Goal: Register for event/course

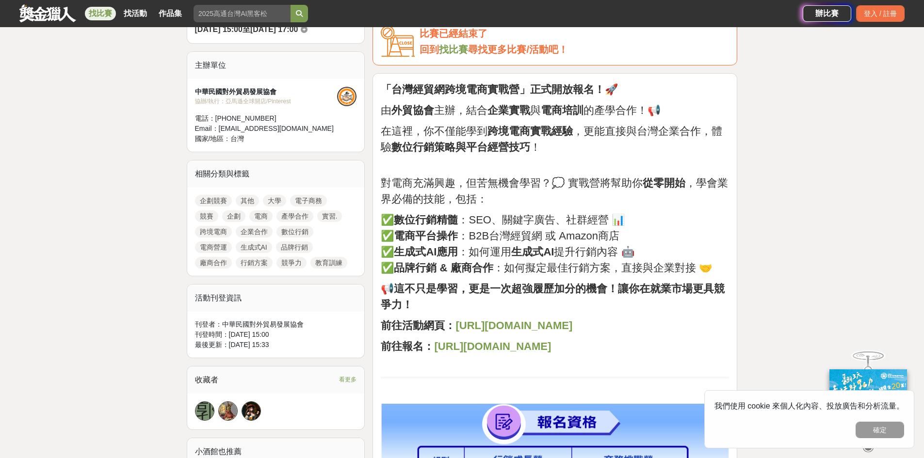
scroll to position [388, 0]
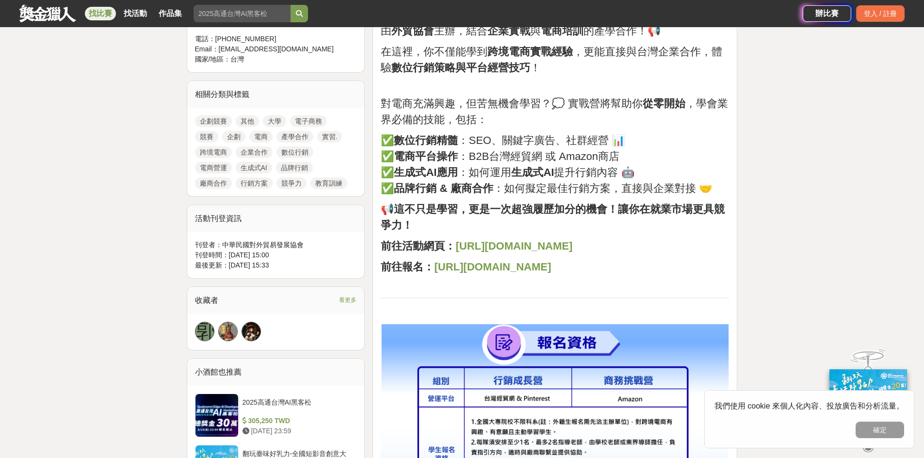
click at [495, 252] on strong "[URL][DOMAIN_NAME]" at bounding box center [513, 246] width 117 height 12
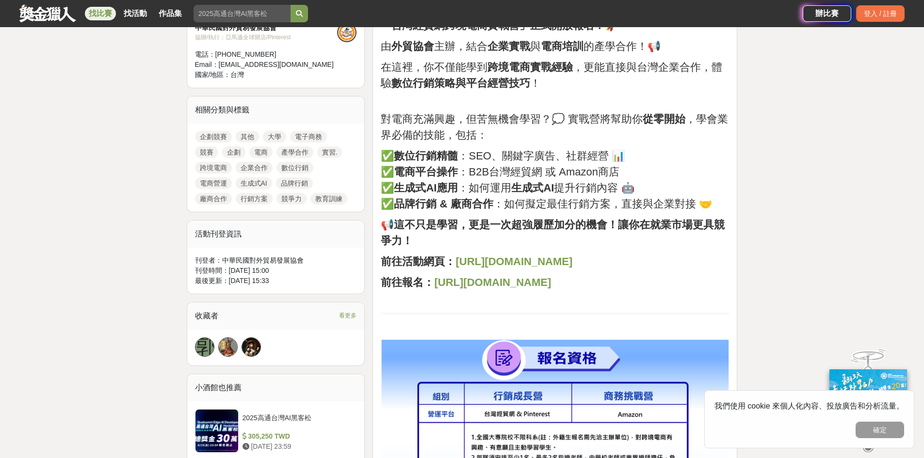
scroll to position [97, 0]
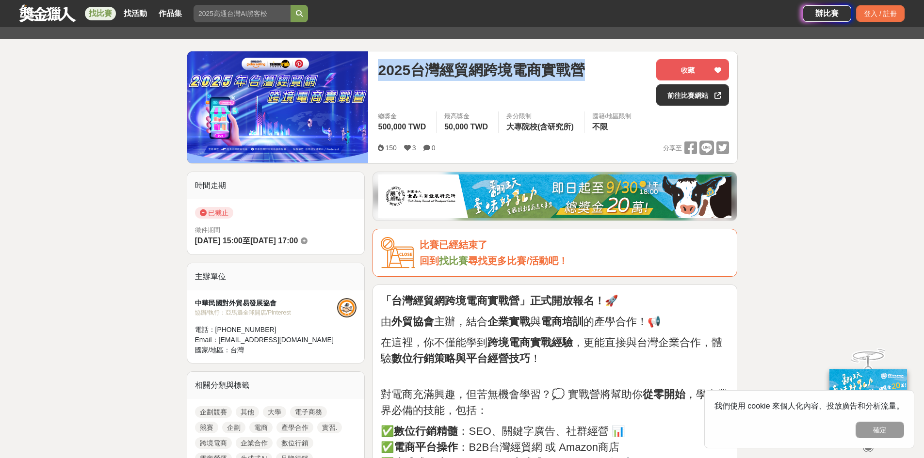
drag, startPoint x: 379, startPoint y: 72, endPoint x: 584, endPoint y: 73, distance: 205.7
click at [584, 73] on span "2025台灣經貿網跨境電商實戰營" at bounding box center [481, 70] width 207 height 22
copy span "2025台灣經貿網跨境電商實戰營"
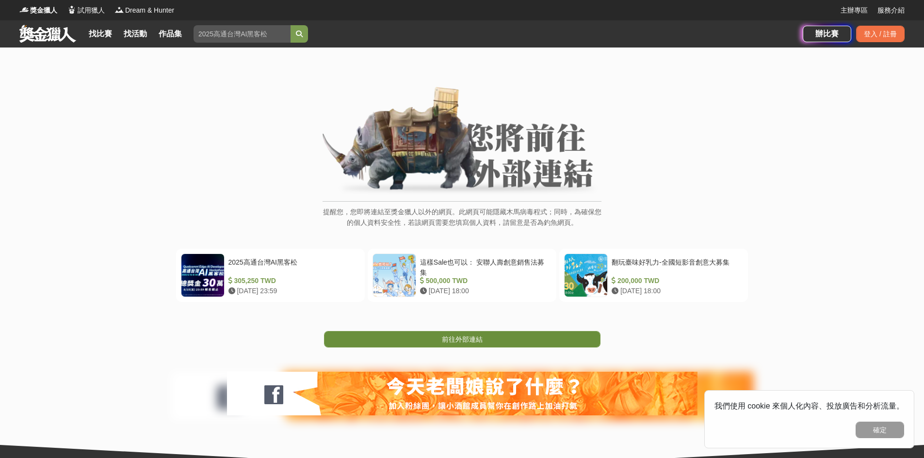
click at [501, 339] on link "前往外部連結" at bounding box center [462, 339] width 276 height 16
